Goal: Task Accomplishment & Management: Use online tool/utility

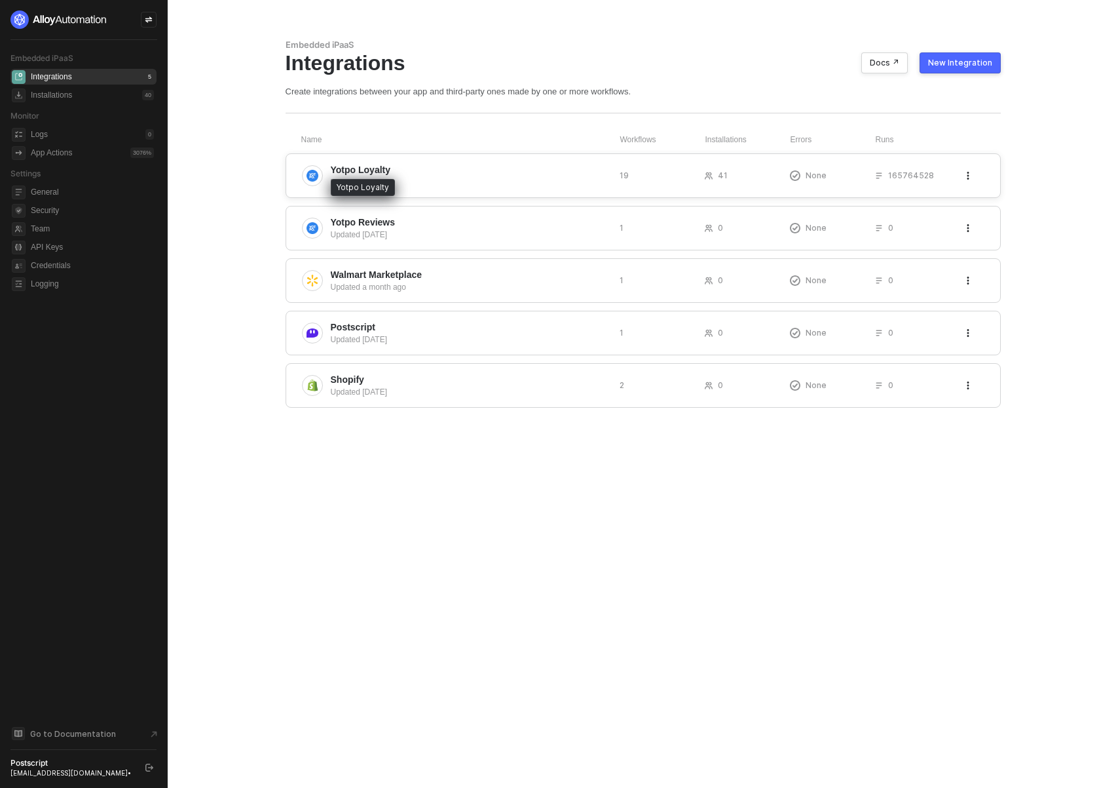
click at [357, 168] on span "Yotpo Loyalty" at bounding box center [361, 169] width 60 height 13
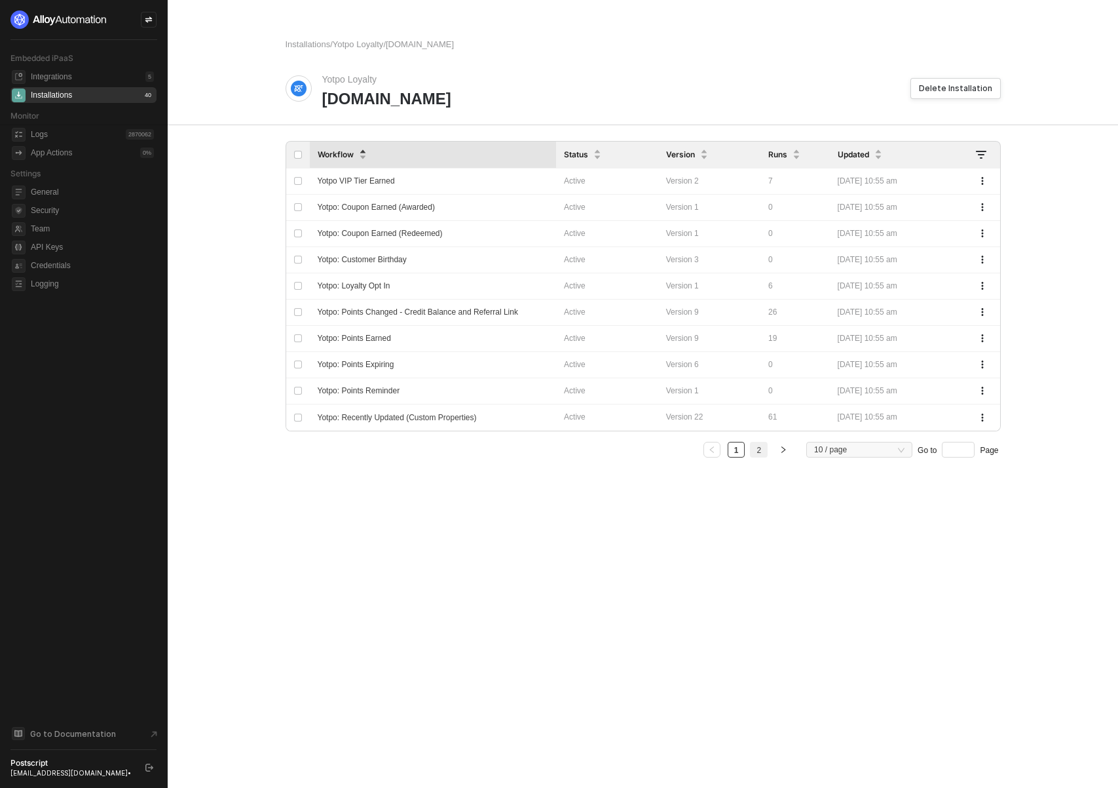
click at [761, 449] on link "2" at bounding box center [759, 450] width 12 height 16
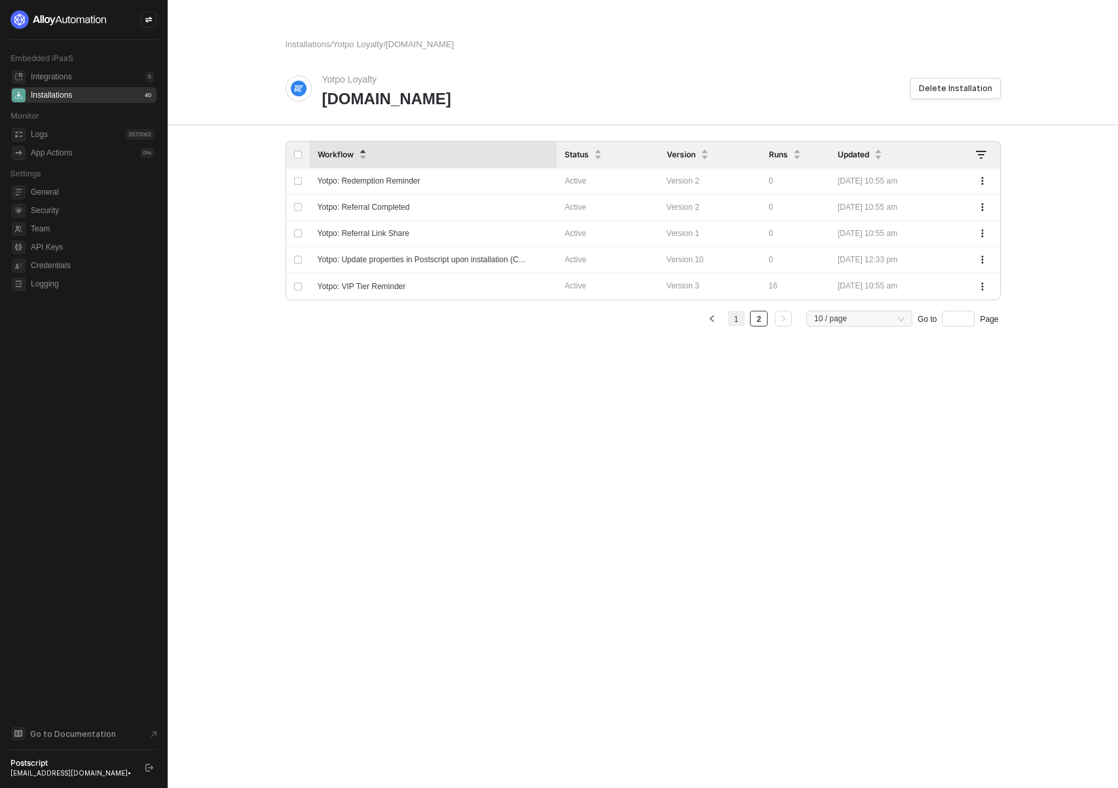
click at [742, 321] on li "1" at bounding box center [737, 319] width 18 height 16
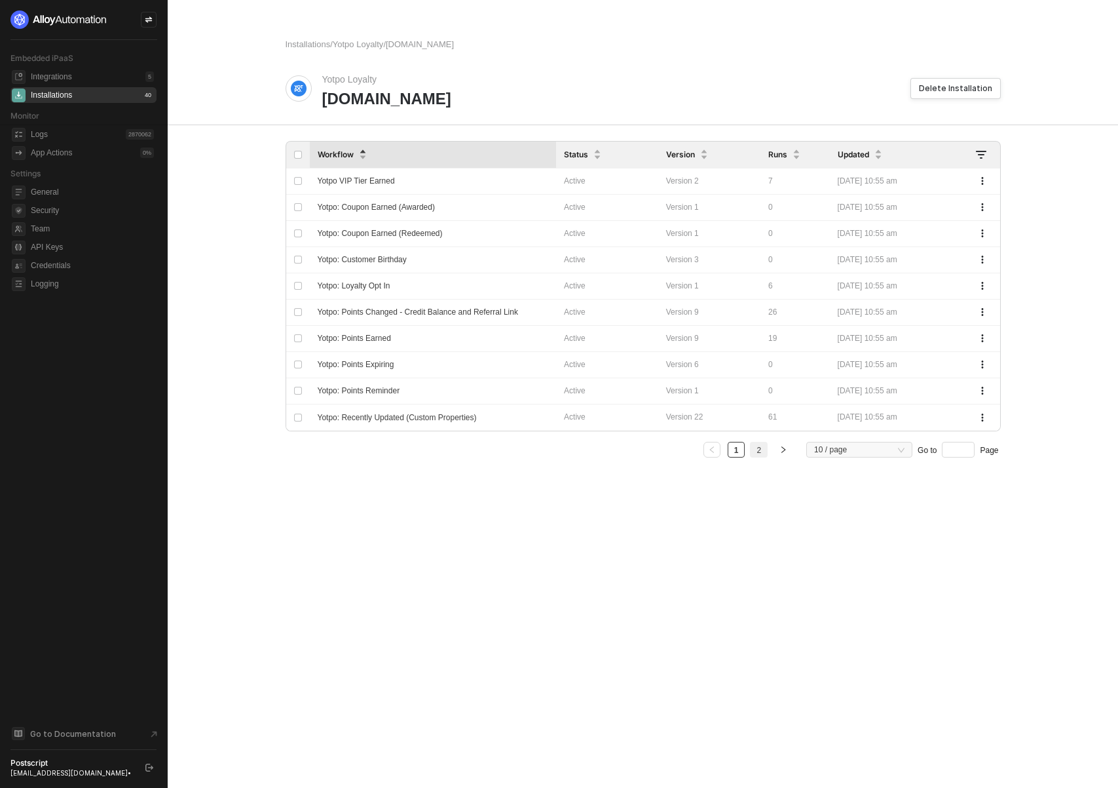
click at [761, 449] on link "2" at bounding box center [759, 450] width 12 height 16
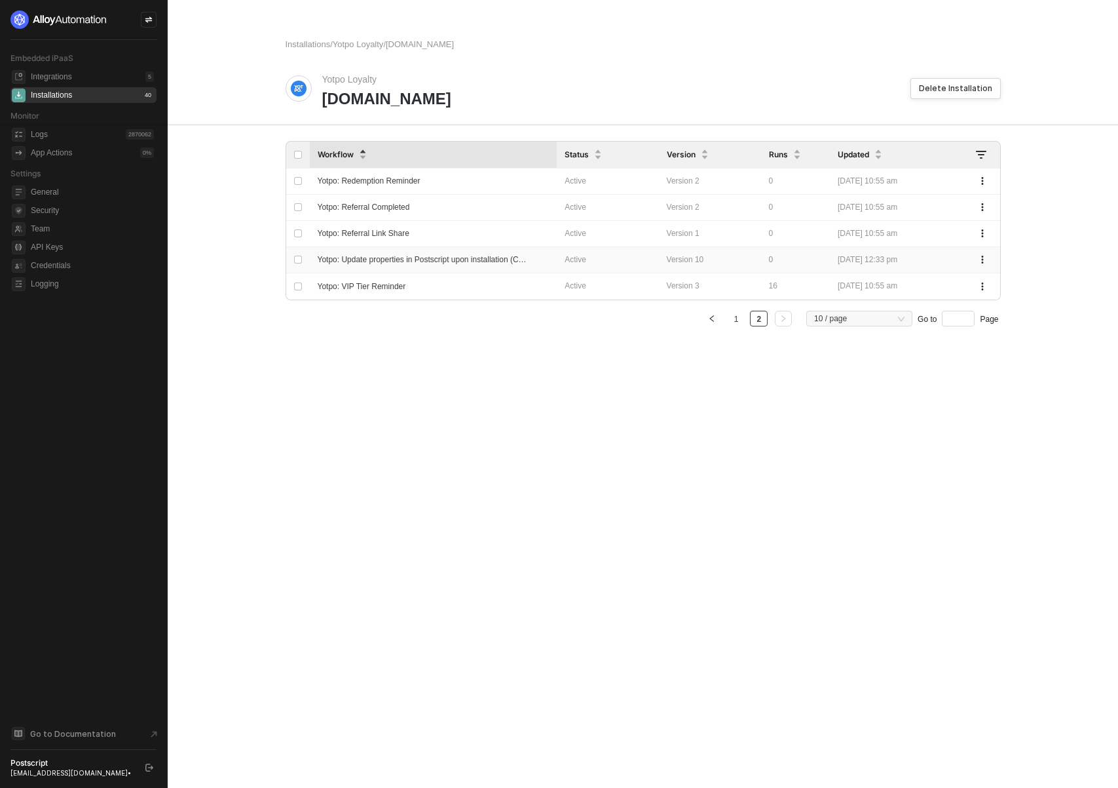
click at [442, 263] on span "Yotpo: Update properties in Postscript upon installation (CSV)" at bounding box center [425, 259] width 214 height 9
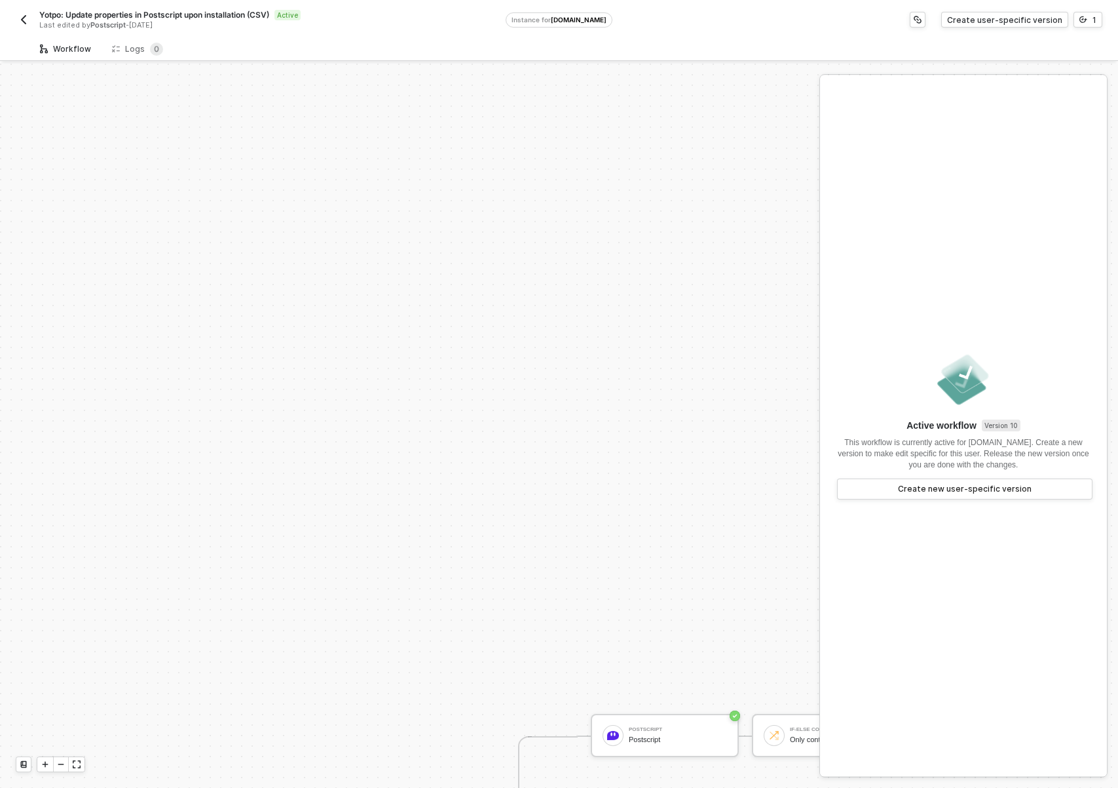
scroll to position [443, 0]
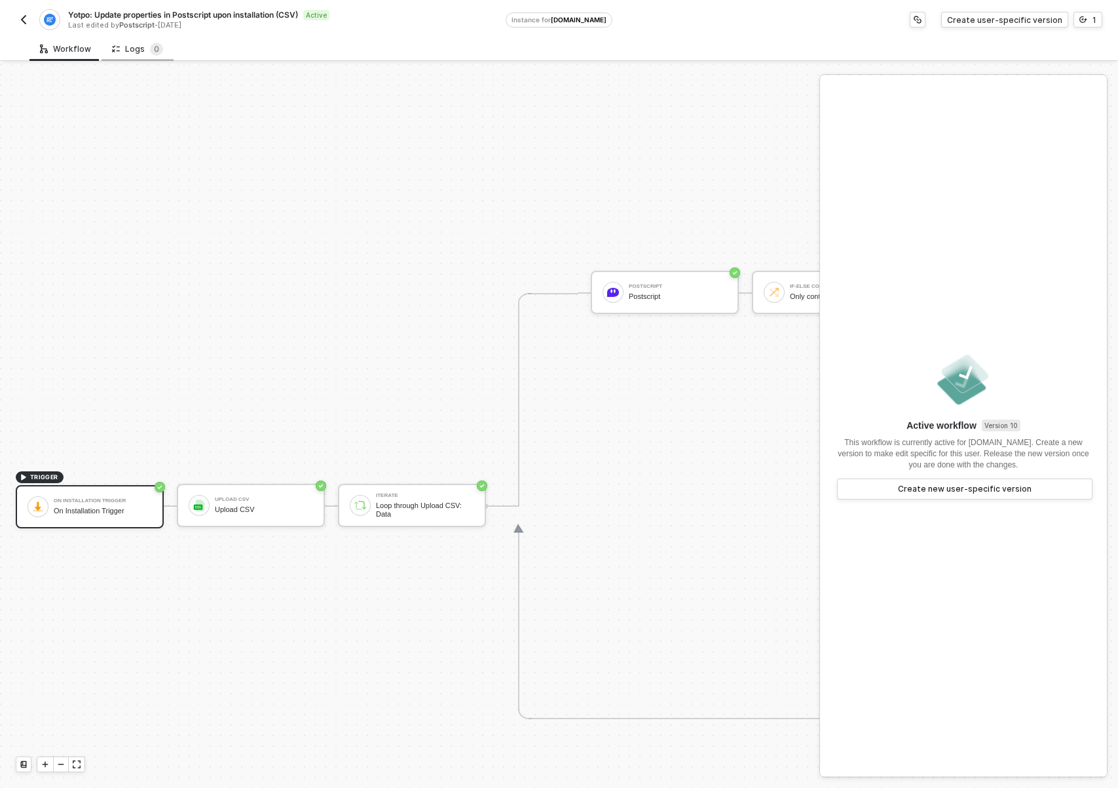
click at [136, 52] on div "Logs 0" at bounding box center [137, 49] width 51 height 13
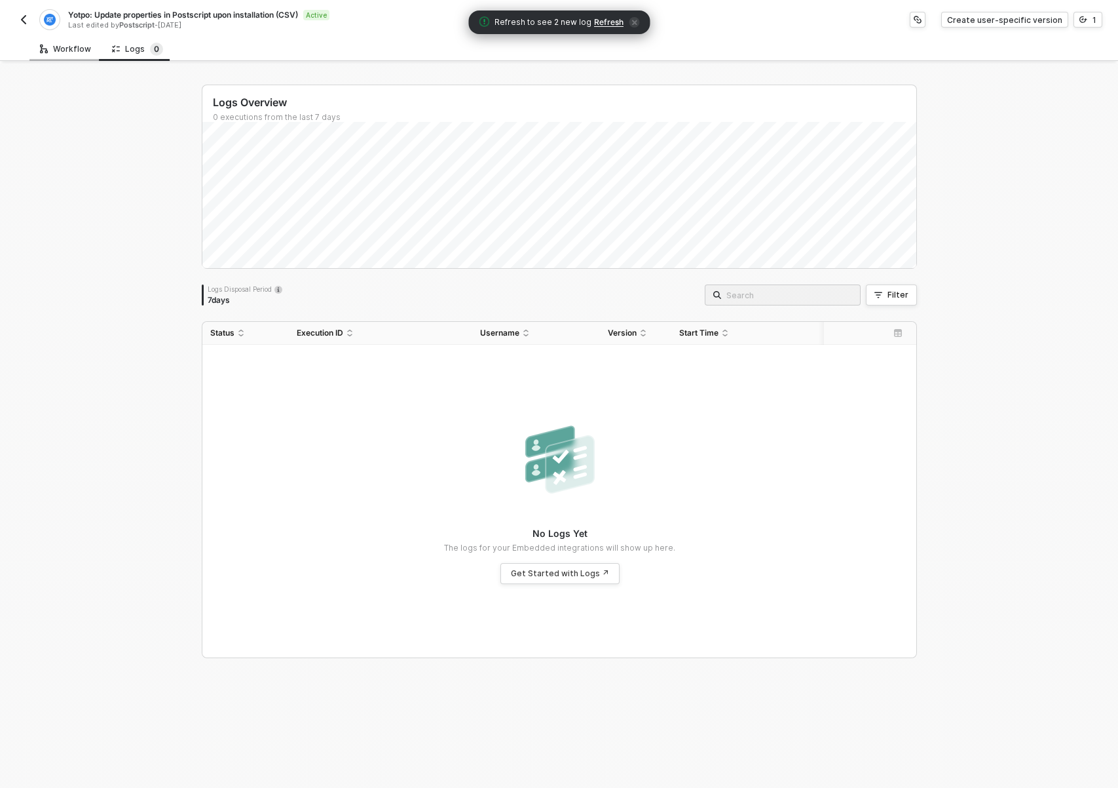
click at [61, 49] on div "Workflow" at bounding box center [65, 49] width 51 height 10
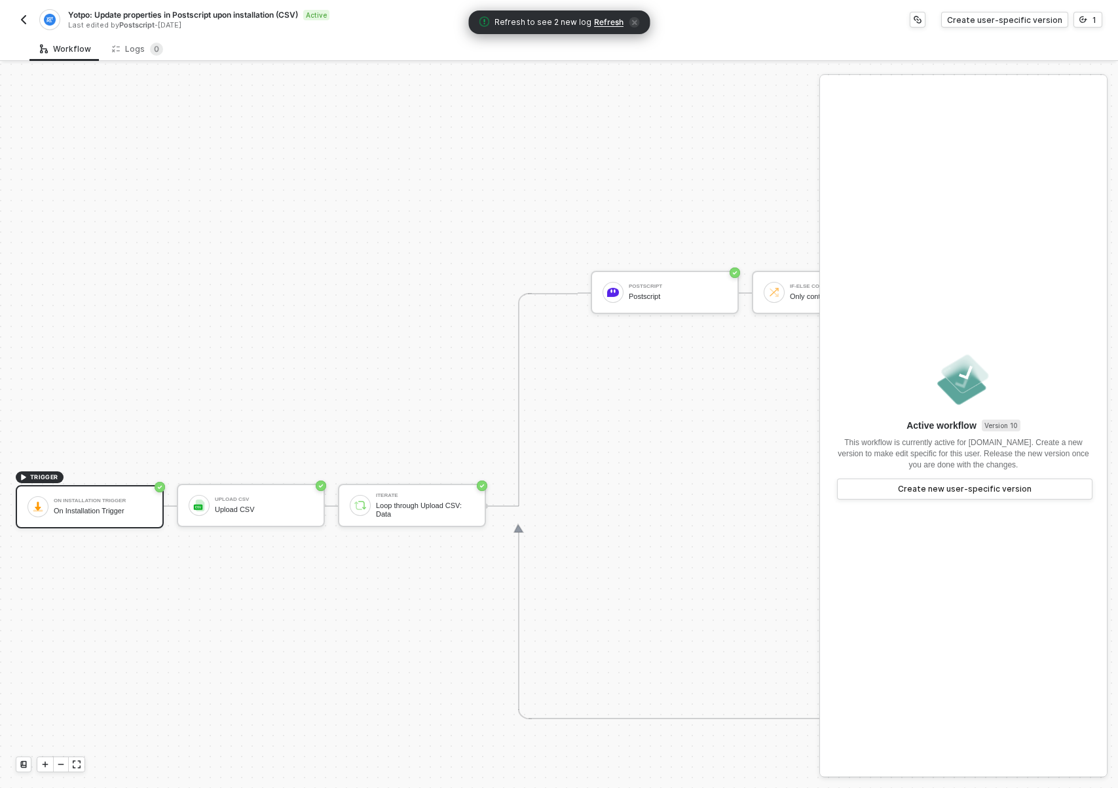
click at [47, 475] on span "TRIGGER" at bounding box center [44, 477] width 28 height 10
click at [100, 430] on div "TRIGGER On Installation Trigger On Installation Trigger Upload CSV Upload CSV I…" at bounding box center [878, 506] width 1756 height 1770
click at [27, 518] on div "On Installation Trigger On Installation Trigger" at bounding box center [90, 506] width 148 height 43
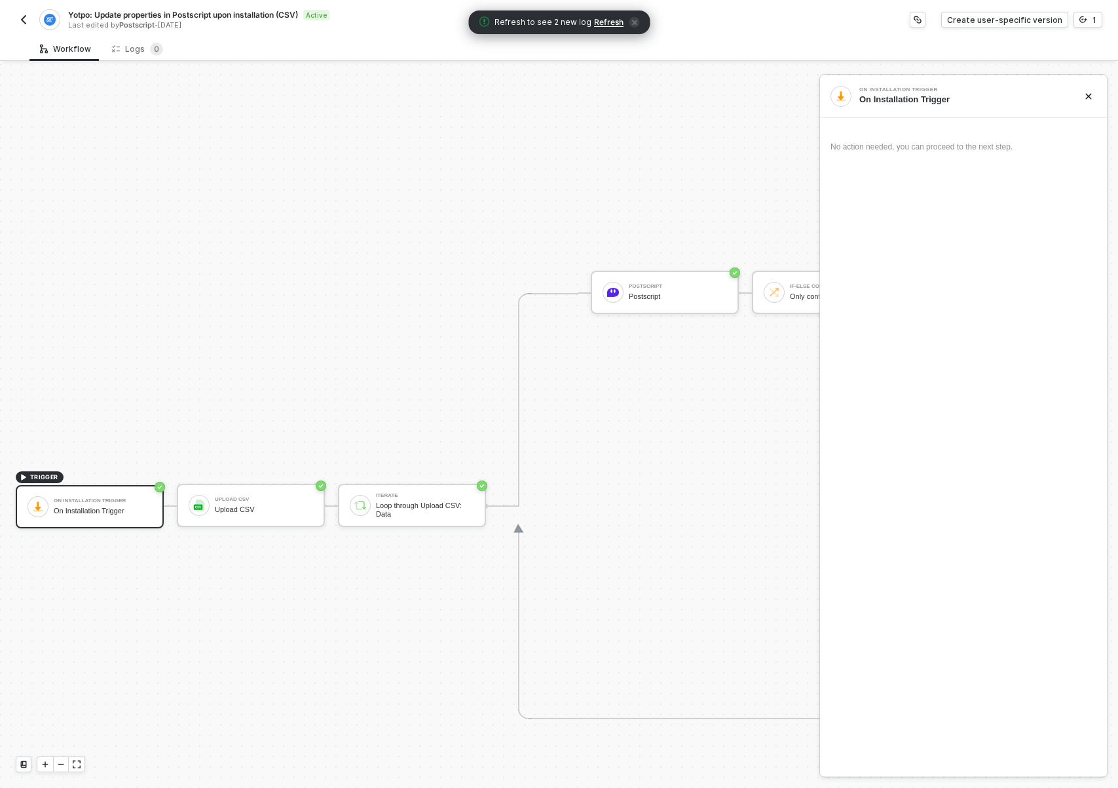
click at [236, 229] on div "TRIGGER On Installation Trigger On Installation Trigger Upload CSV Upload CSV I…" at bounding box center [878, 506] width 1756 height 1770
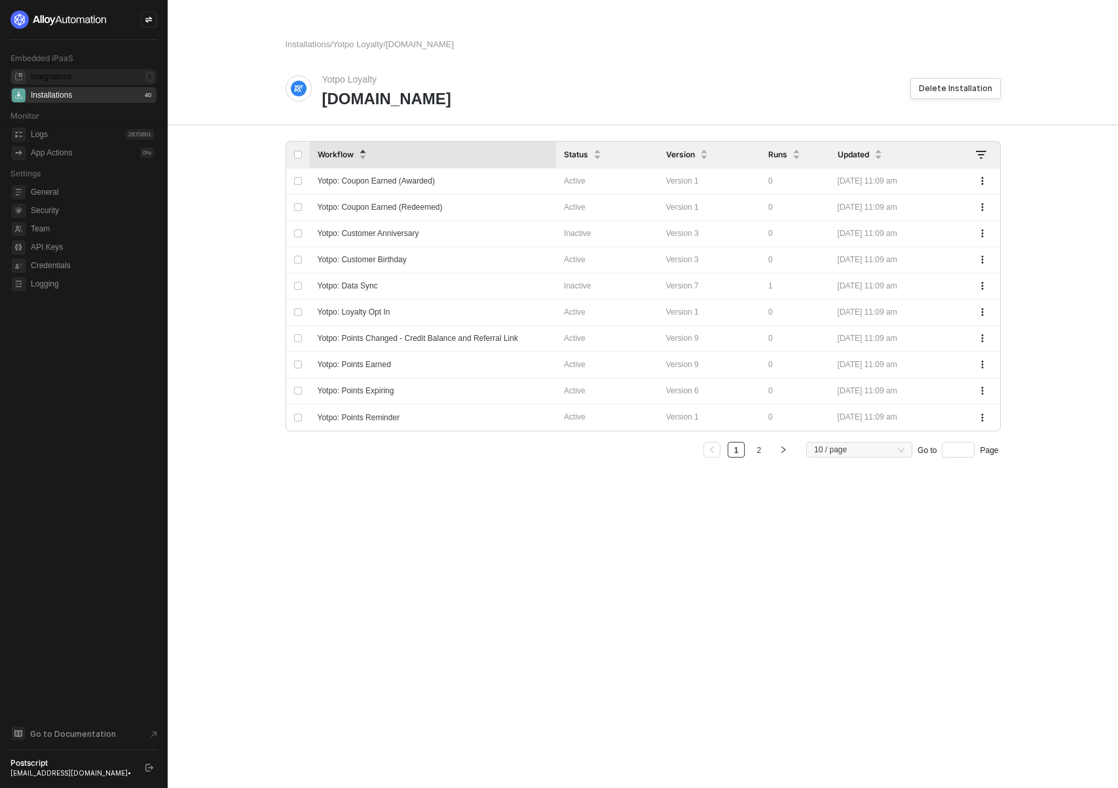
click at [83, 77] on div "Integrations 5" at bounding box center [92, 77] width 123 height 16
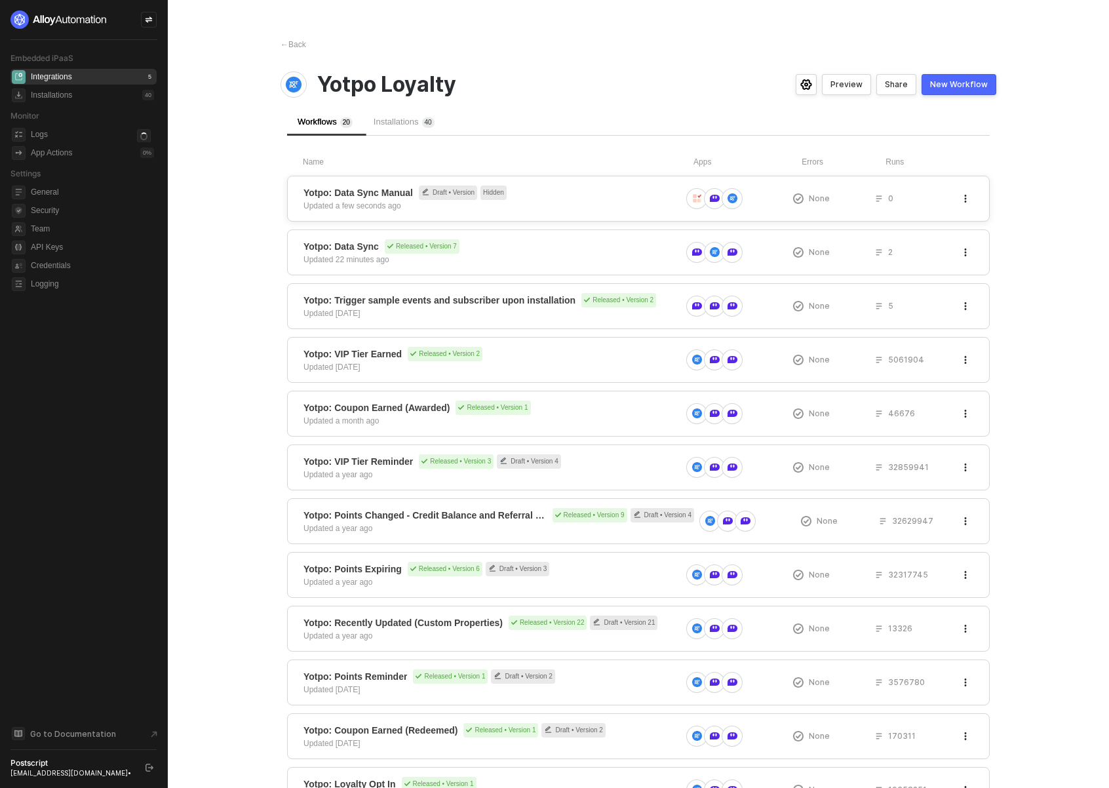
click at [966, 200] on icon "button" at bounding box center [965, 199] width 8 height 8
click at [1033, 201] on main "← Back Yotpo Loyalty Preview Share New Workflow Workflows 2 0 Installations 4 0…" at bounding box center [554, 661] width 1109 height 1322
click at [974, 199] on div "Yotpo: Data Sync Manual Draft • Version Hidden Updated a few seconds ago None 0" at bounding box center [638, 199] width 702 height 46
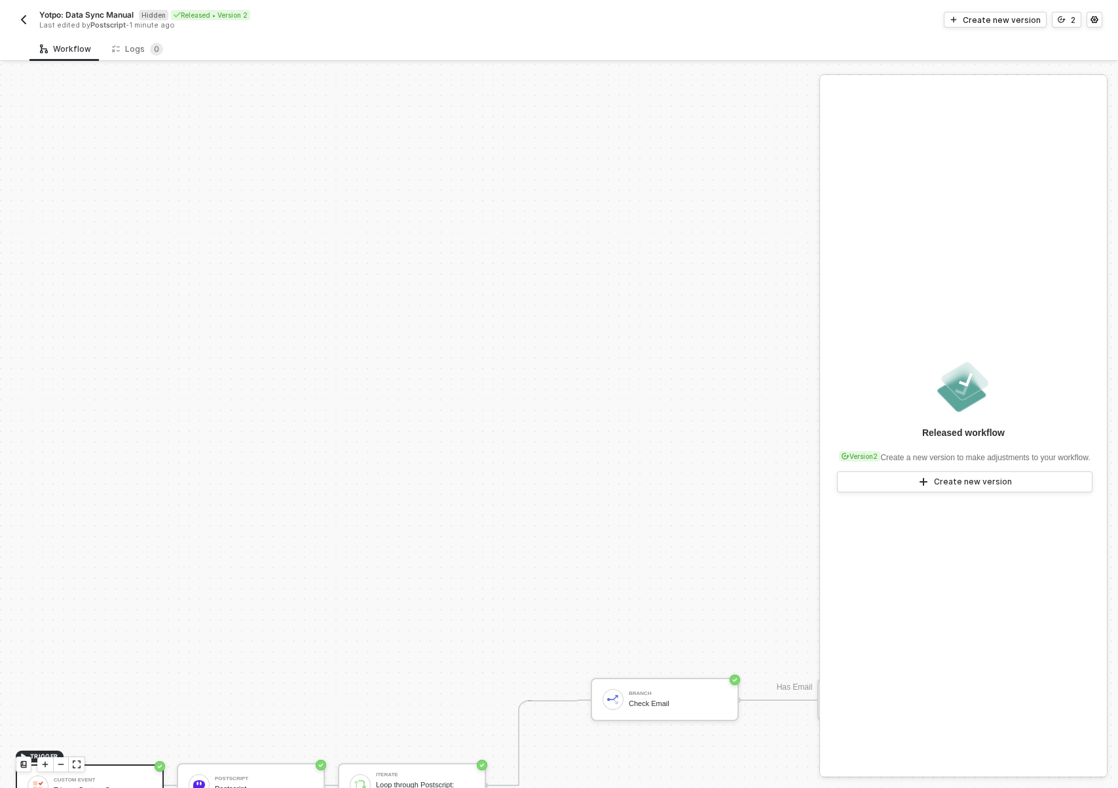
scroll to position [577, 0]
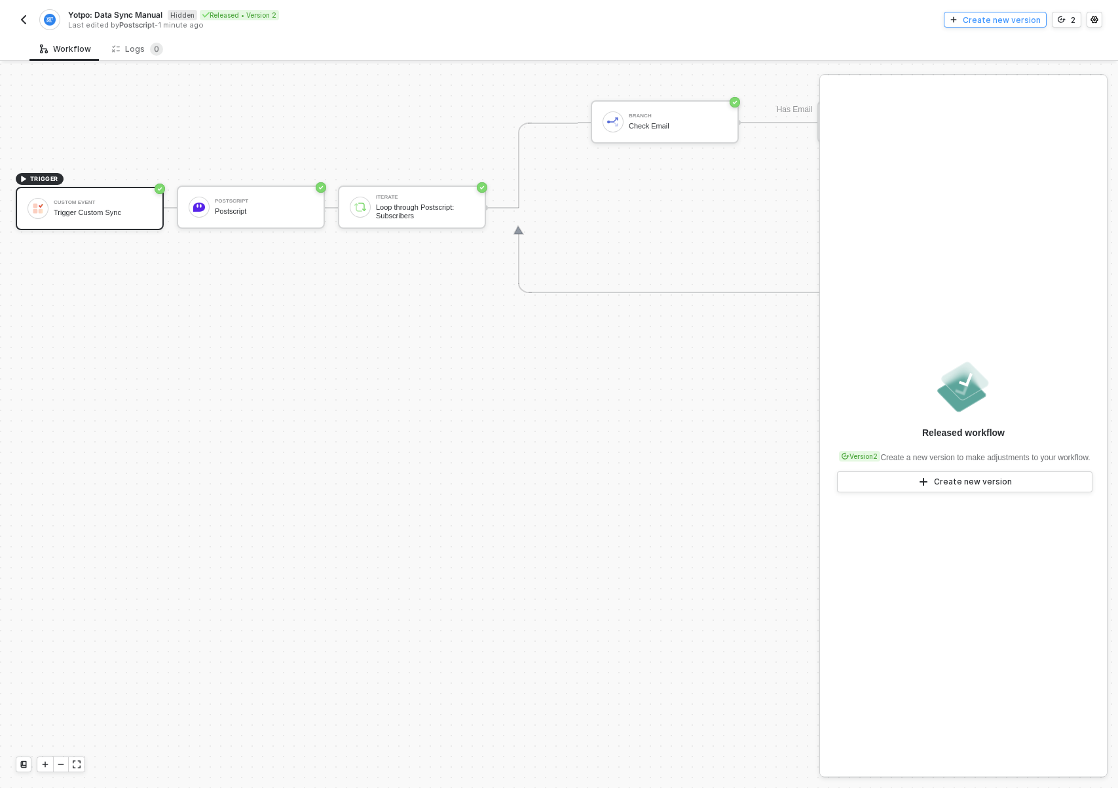
click at [1017, 20] on div "Create new version" at bounding box center [1002, 19] width 78 height 11
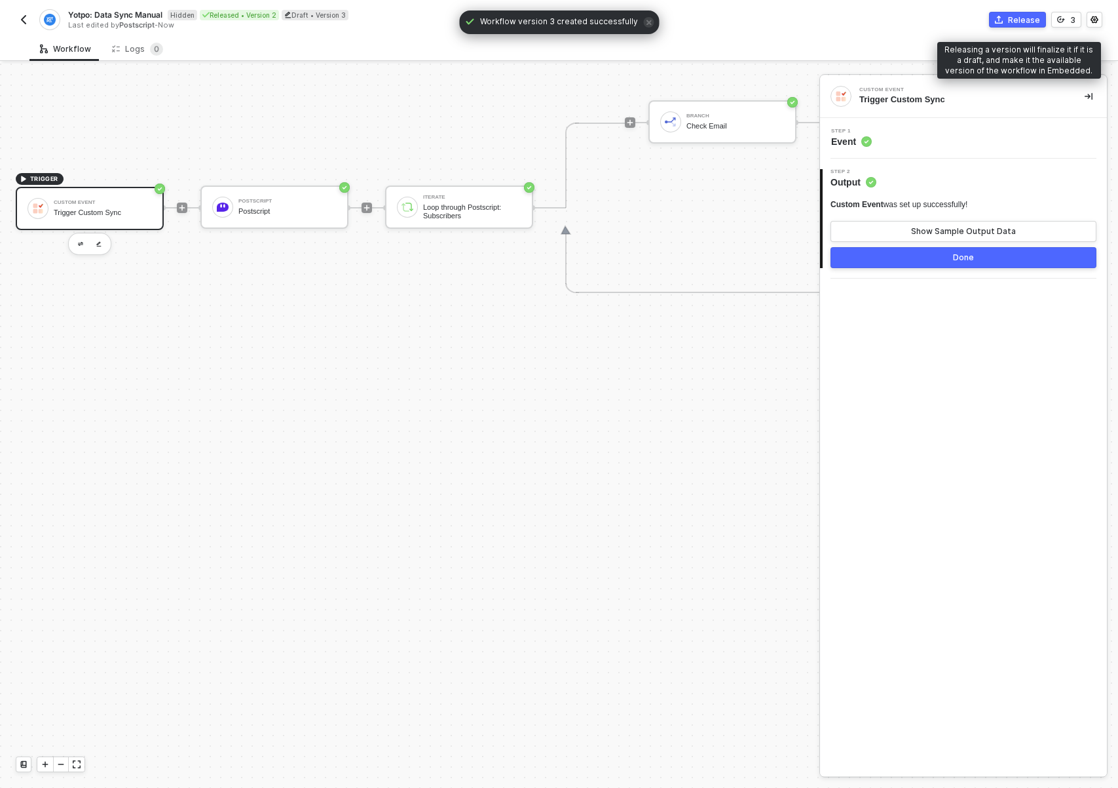
click at [1021, 20] on div "Release" at bounding box center [1024, 19] width 32 height 11
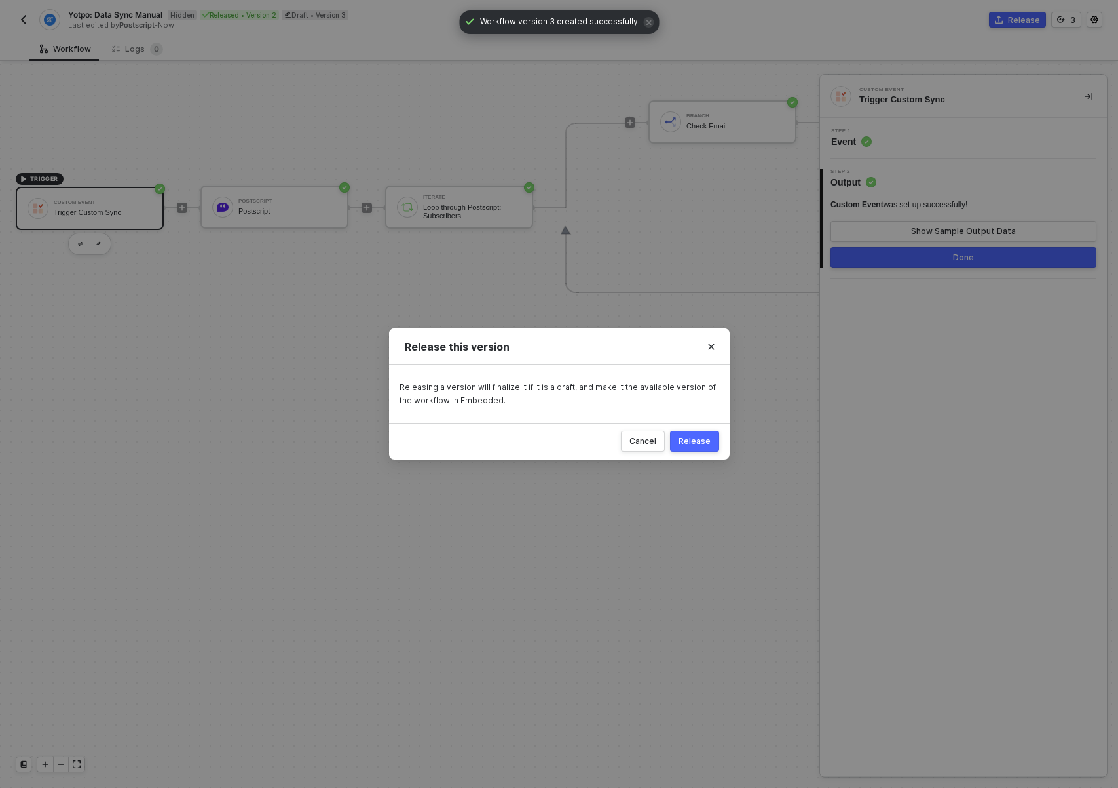
click at [711, 432] on button "Release" at bounding box center [694, 440] width 49 height 21
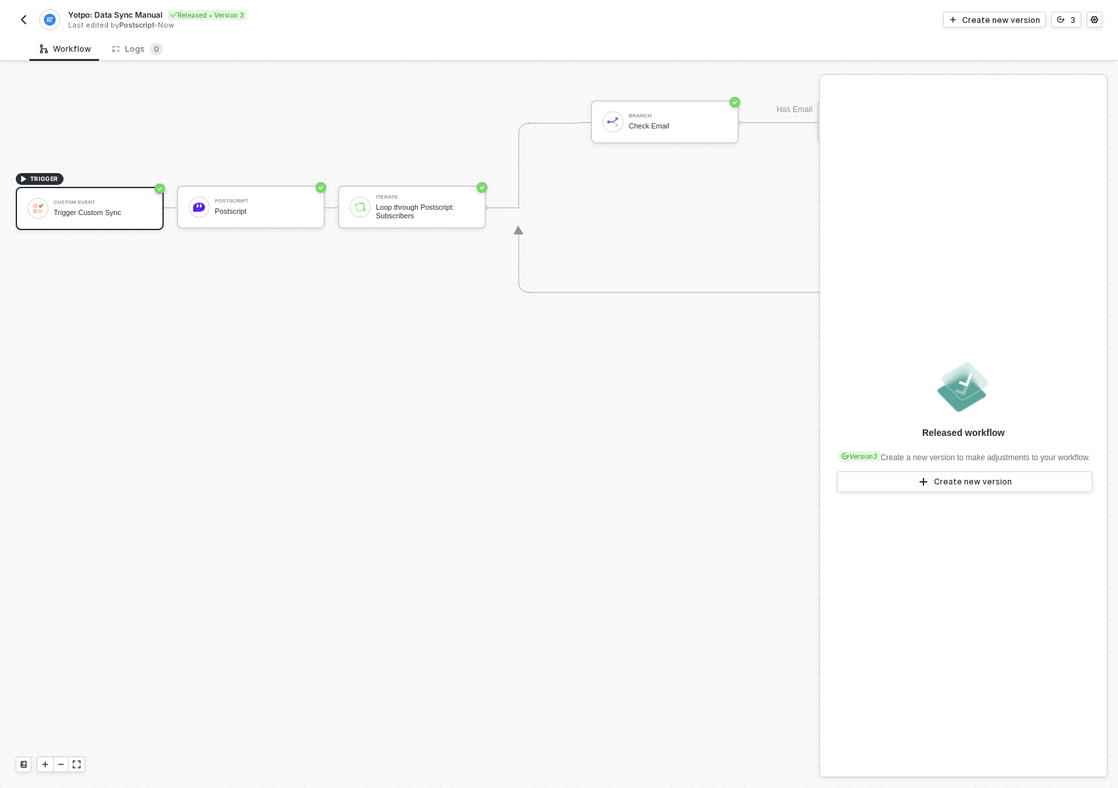
click at [26, 20] on img "button" at bounding box center [23, 19] width 10 height 10
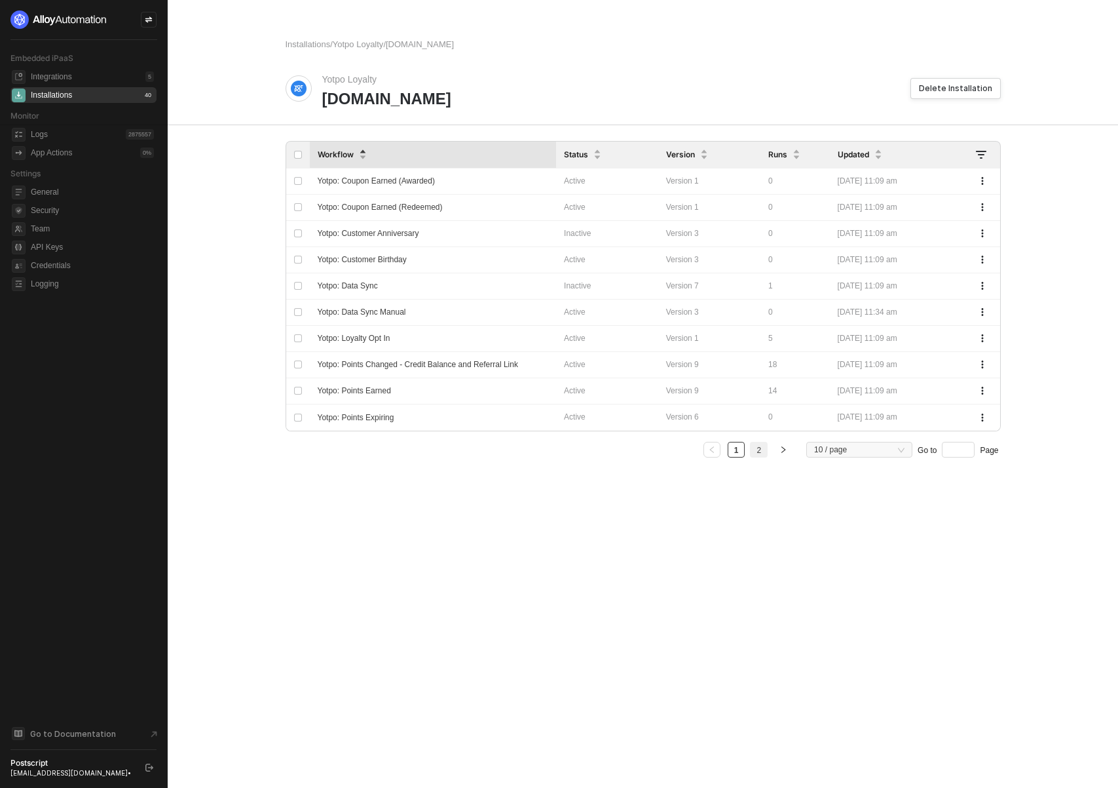
click at [761, 453] on link "2" at bounding box center [759, 450] width 12 height 16
click at [738, 453] on link "1" at bounding box center [737, 450] width 12 height 16
click at [375, 307] on span "Yotpo: Data Sync Manual" at bounding box center [362, 311] width 88 height 9
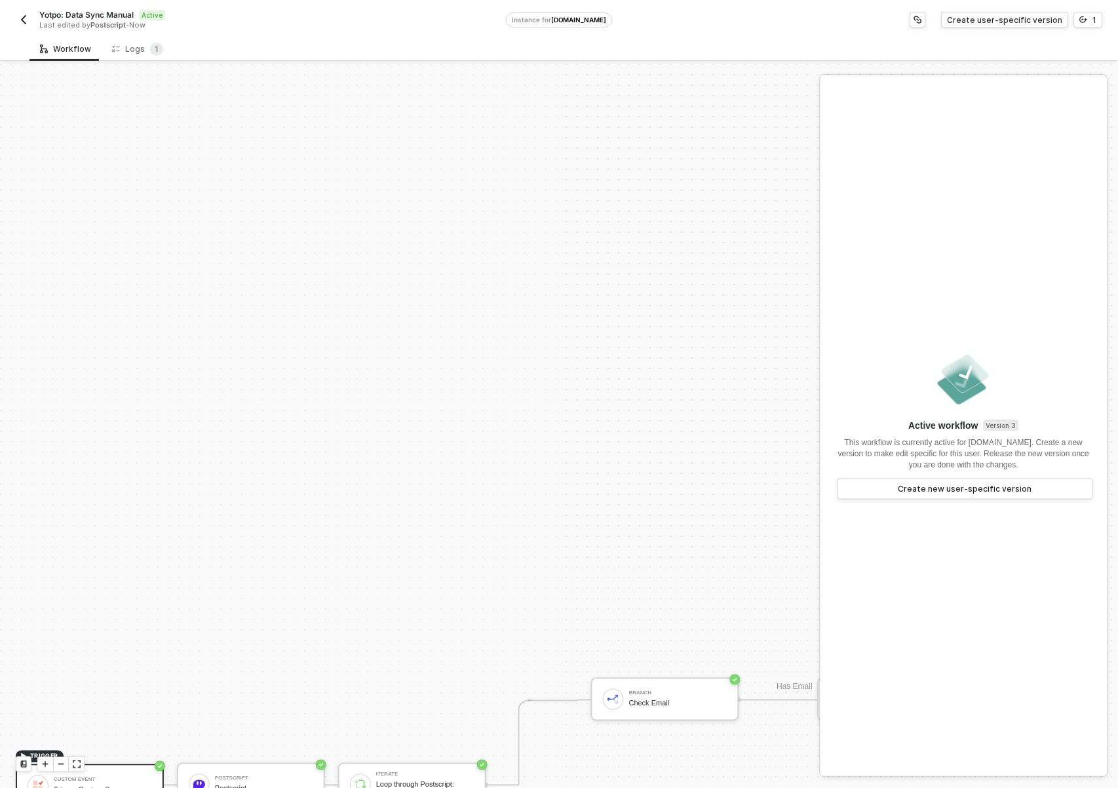
scroll to position [577, 0]
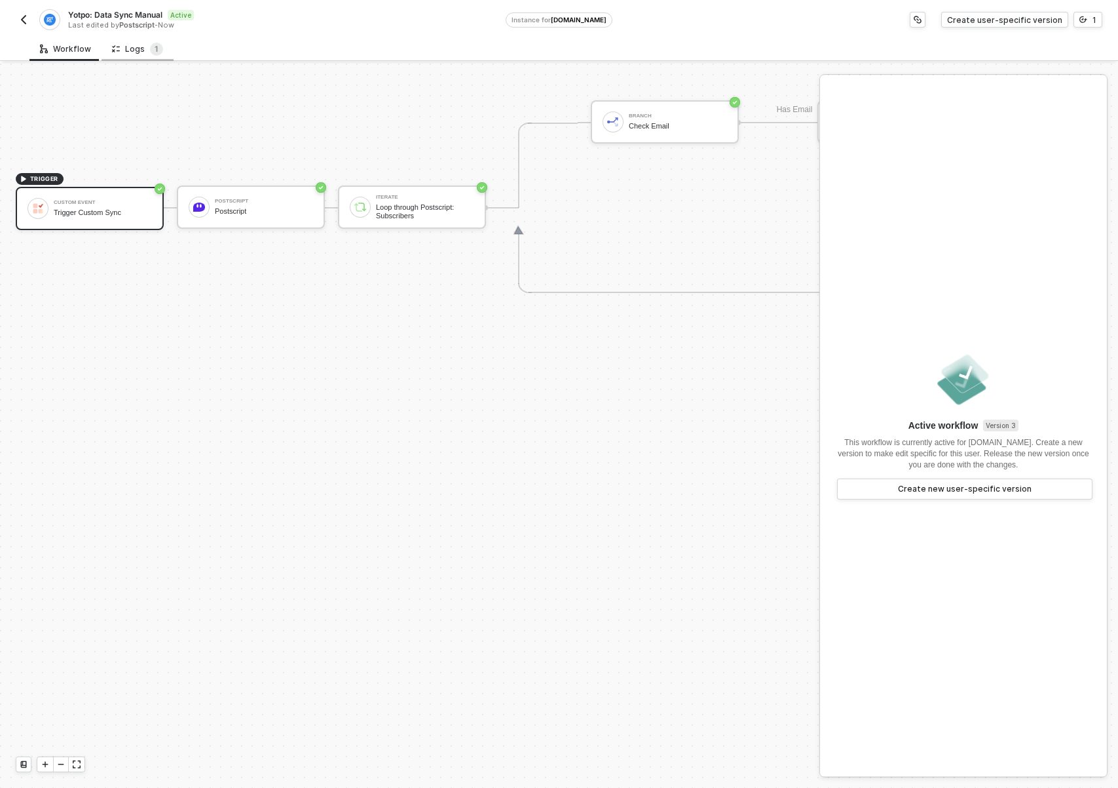
click at [142, 52] on div "Logs 1" at bounding box center [137, 49] width 51 height 13
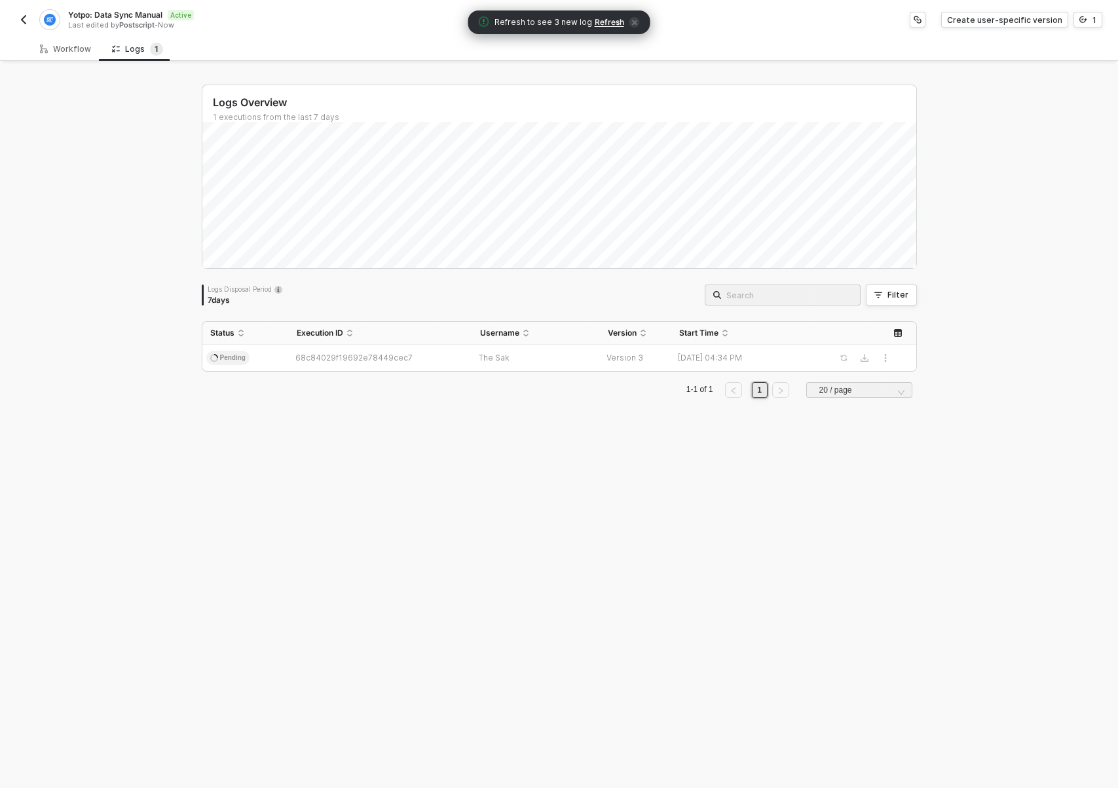
click at [495, 484] on div "Logs Overview 1 executions from the last 7 days Mon 8 Success 0 Failure 0 Logs …" at bounding box center [559, 426] width 747 height 724
click at [405, 522] on div "Logs Overview 1 executions from the last 7 days Mon 8 Success 0 Failure 0 Logs …" at bounding box center [559, 426] width 747 height 724
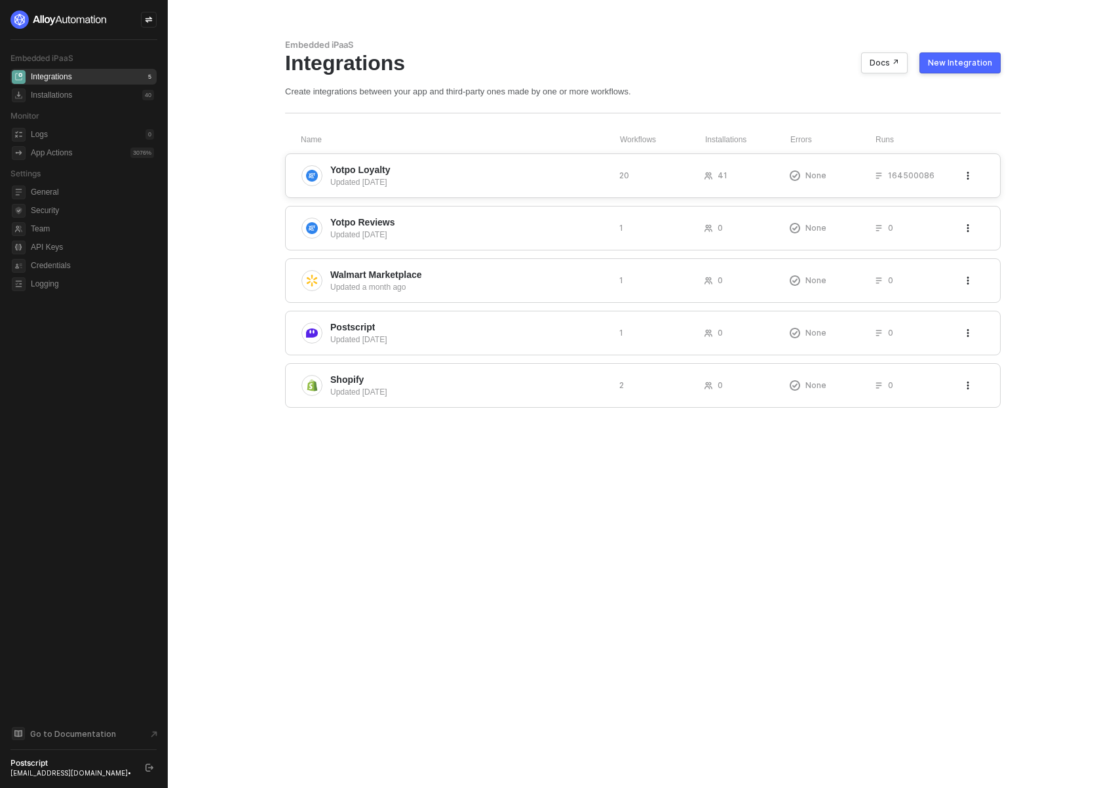
click at [382, 173] on span "Yotpo Loyalty" at bounding box center [360, 169] width 60 height 13
